Goal: Find specific page/section: Find specific page/section

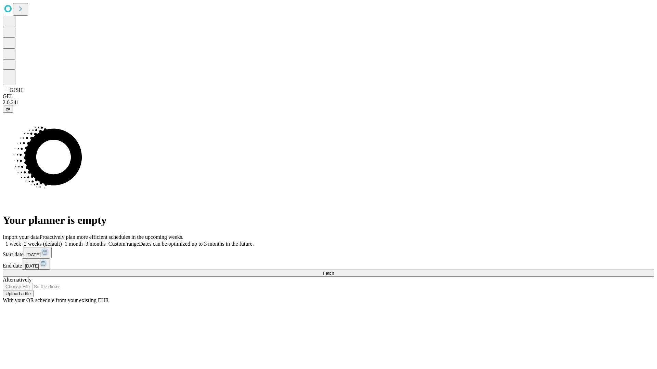
click at [334, 271] on span "Fetch" at bounding box center [327, 273] width 11 height 5
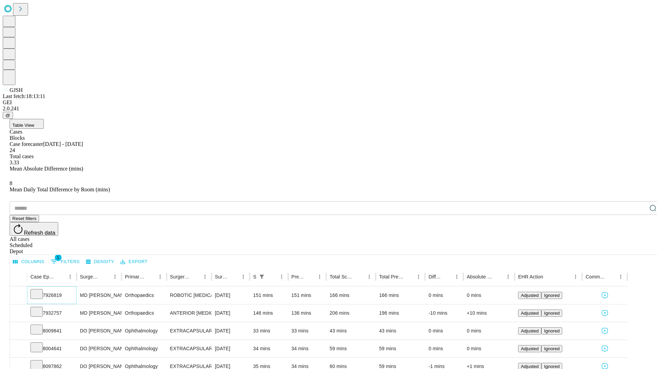
click at [40, 290] on icon at bounding box center [36, 293] width 7 height 7
